Goal: Entertainment & Leisure: Consume media (video, audio)

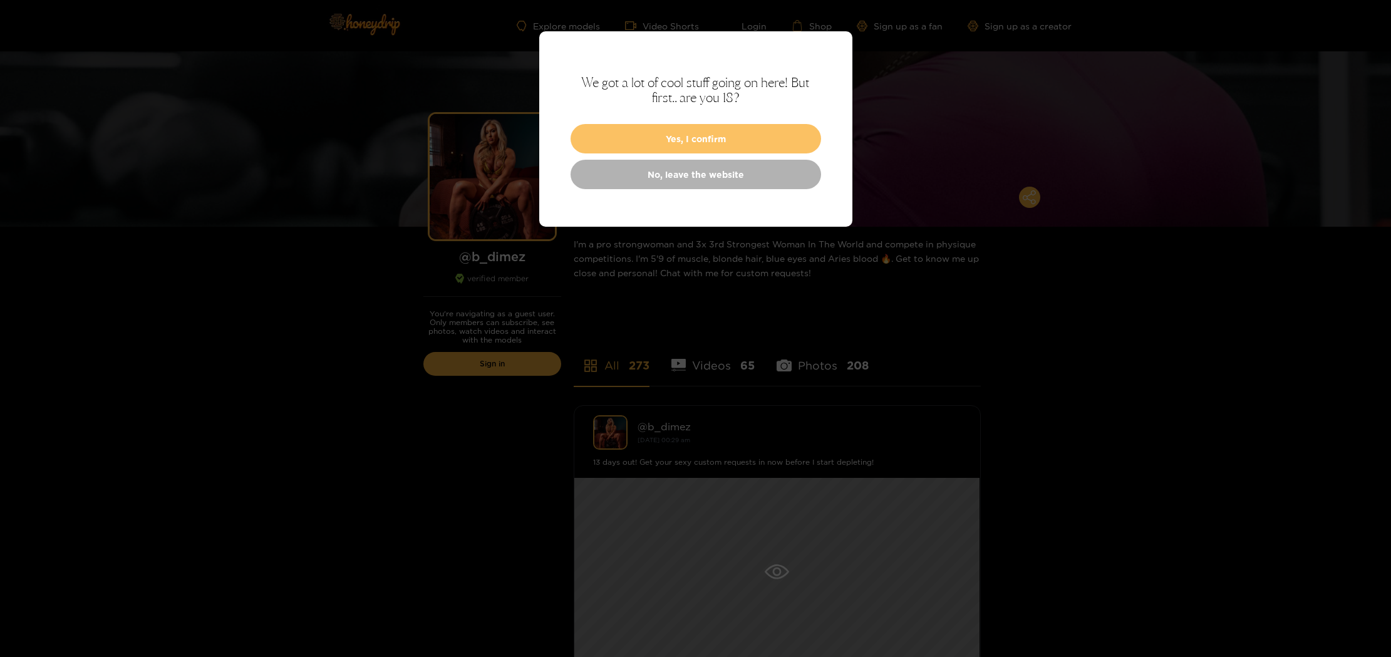
click at [669, 144] on button "Yes, I confirm" at bounding box center [696, 138] width 251 height 29
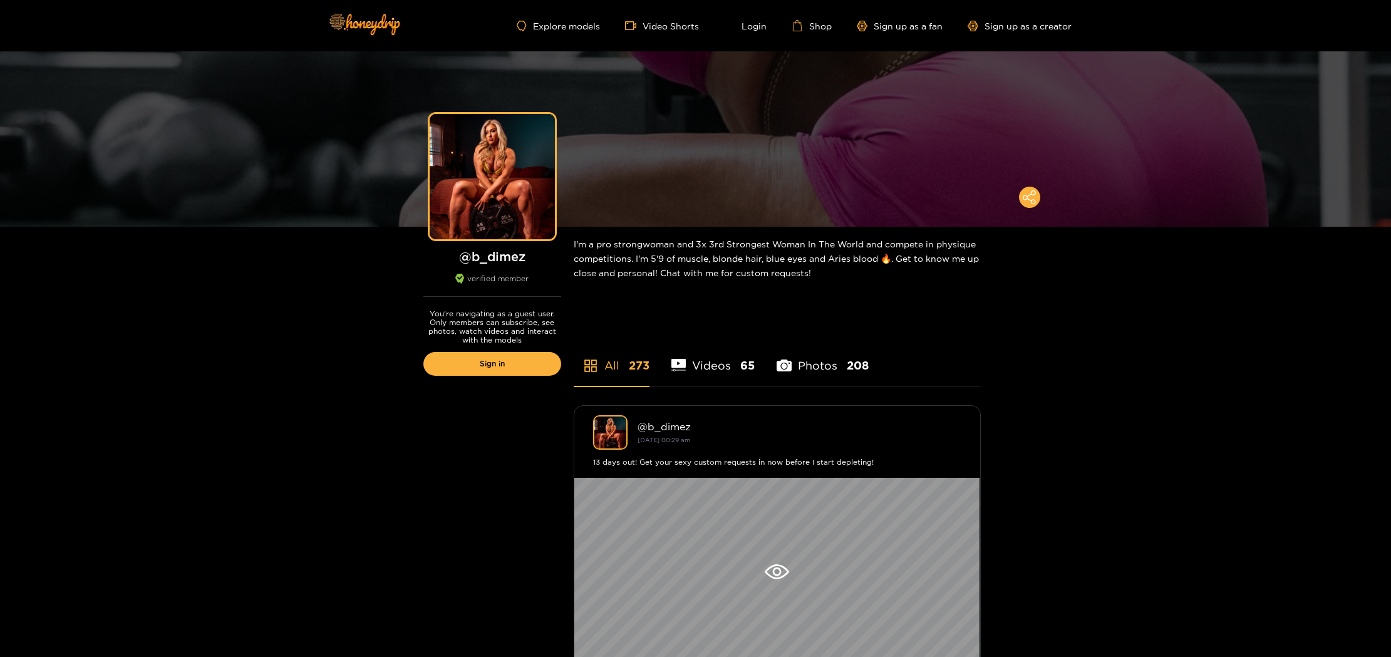
click at [729, 368] on li "Videos 65" at bounding box center [713, 357] width 84 height 56
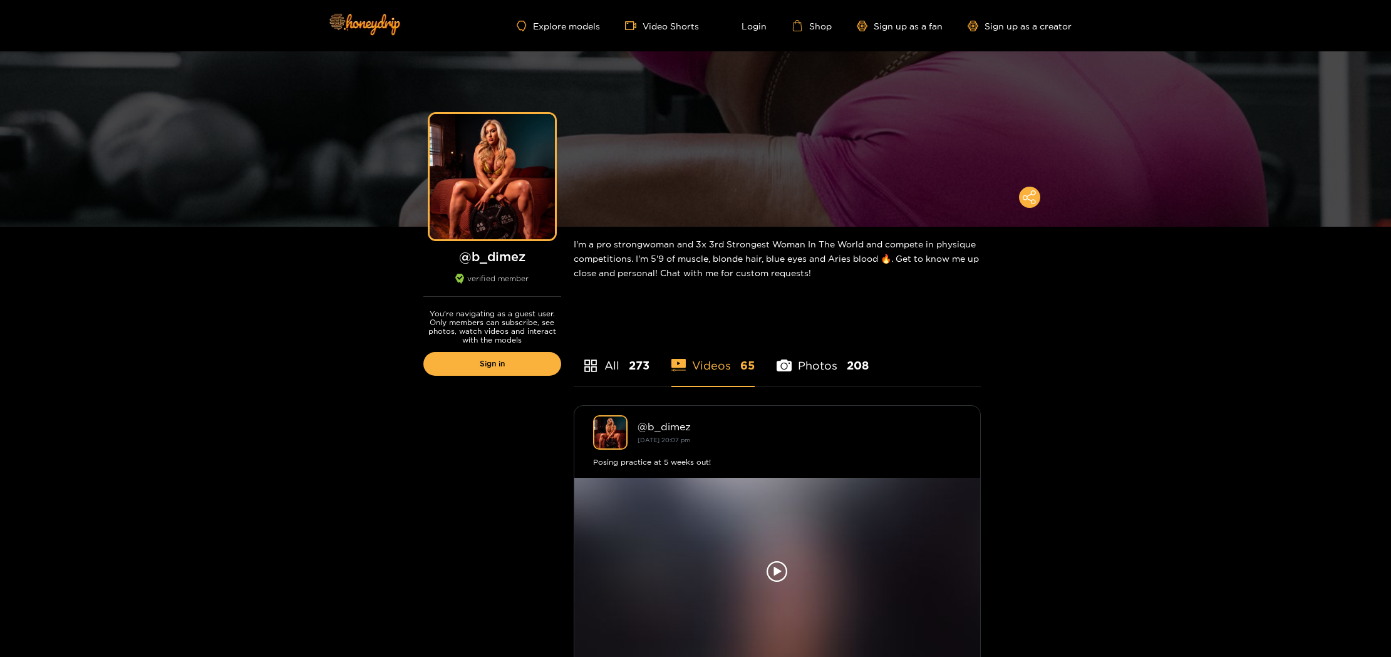
click at [833, 368] on li "Photos 208" at bounding box center [823, 357] width 92 height 56
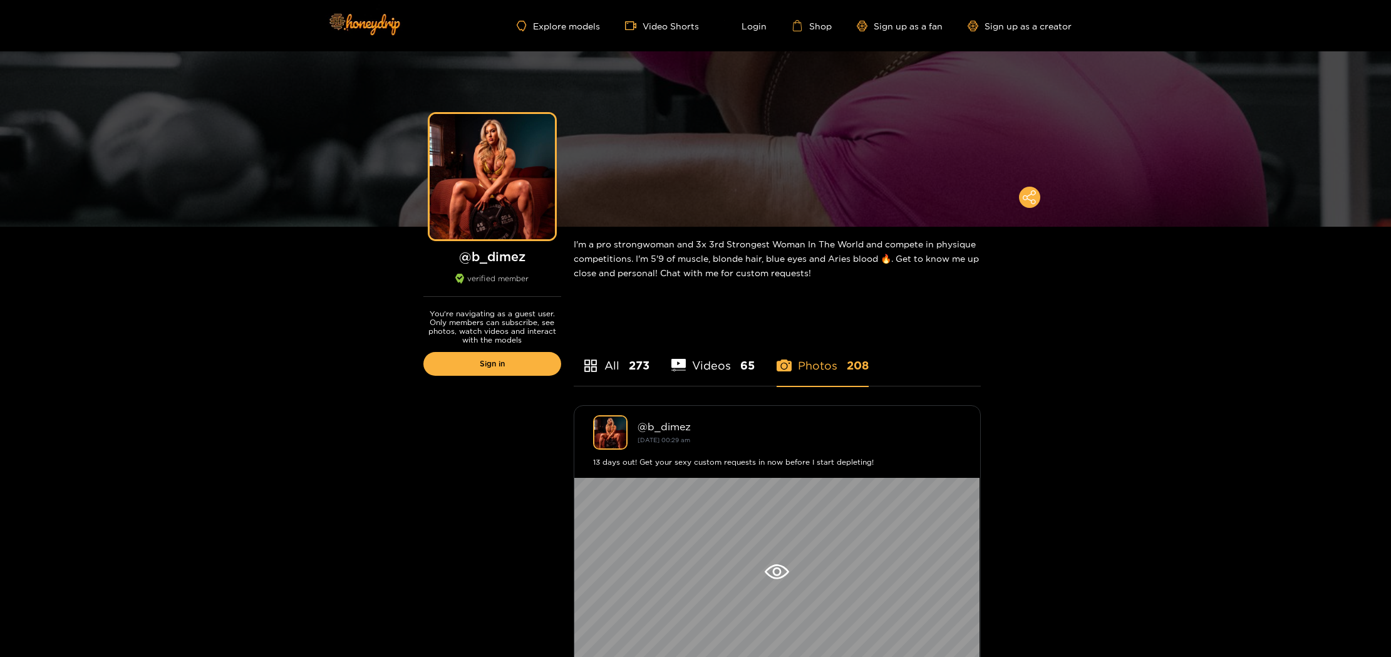
click at [730, 368] on li "Videos 65" at bounding box center [713, 357] width 84 height 56
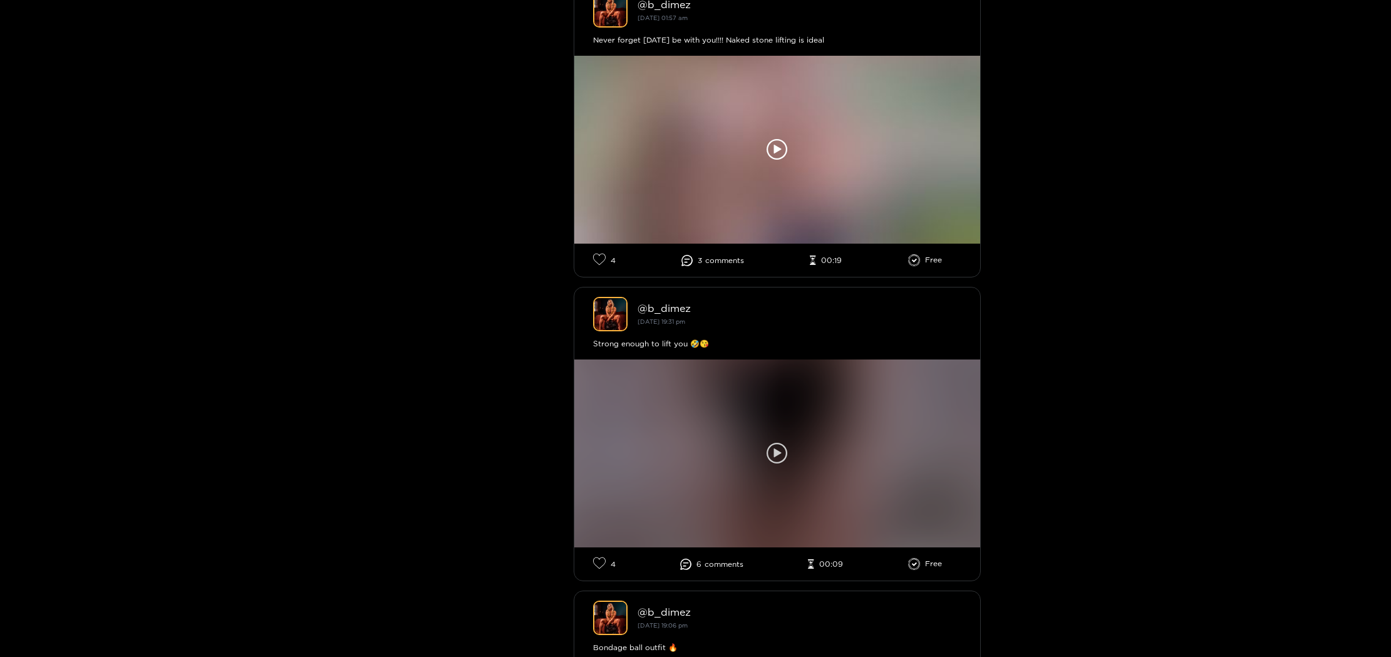
scroll to position [1945, 0]
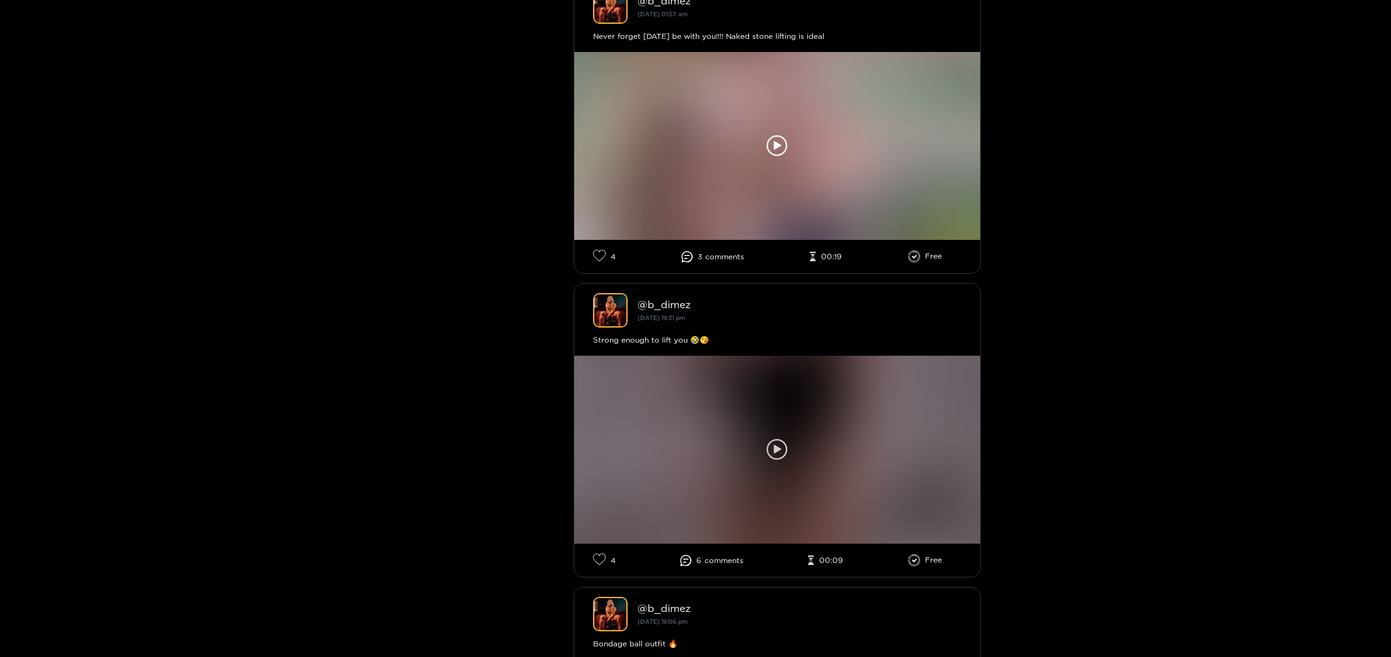
click at [757, 462] on div at bounding box center [777, 450] width 406 height 188
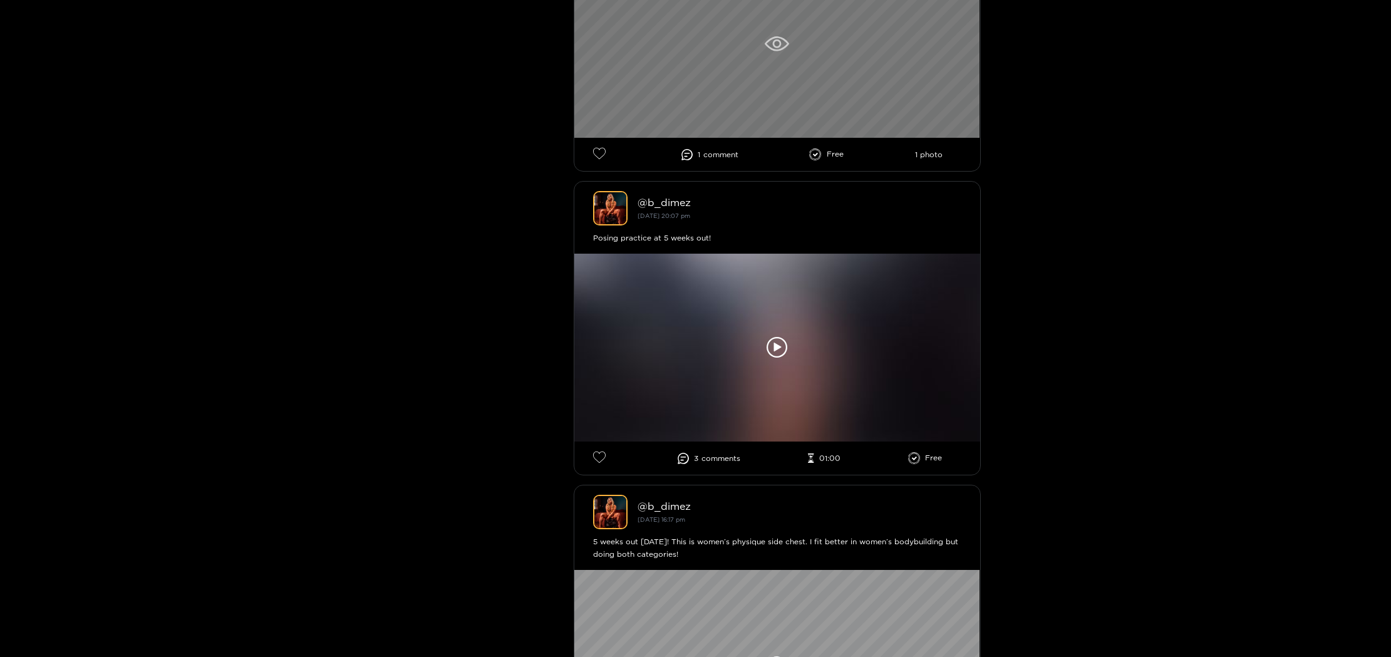
scroll to position [2359, 0]
